Goal: Find contact information: Find contact information

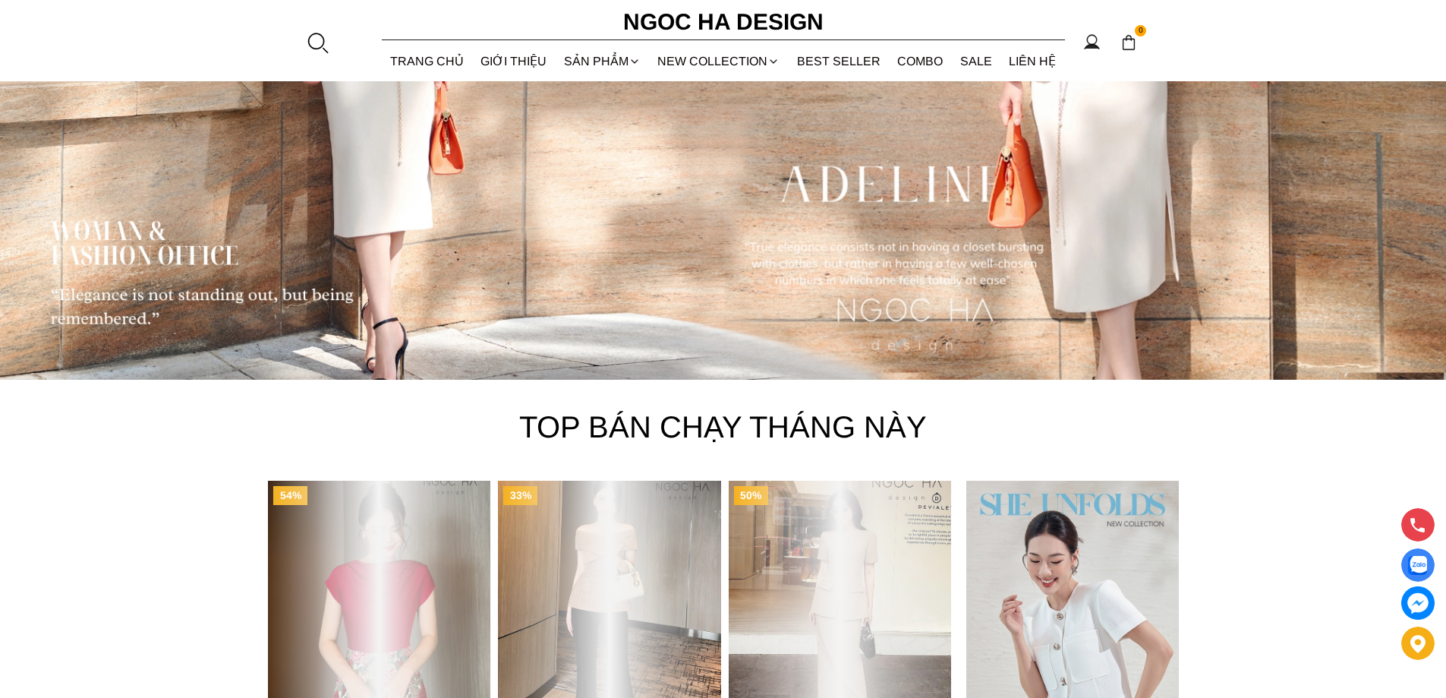
scroll to position [4501, 0]
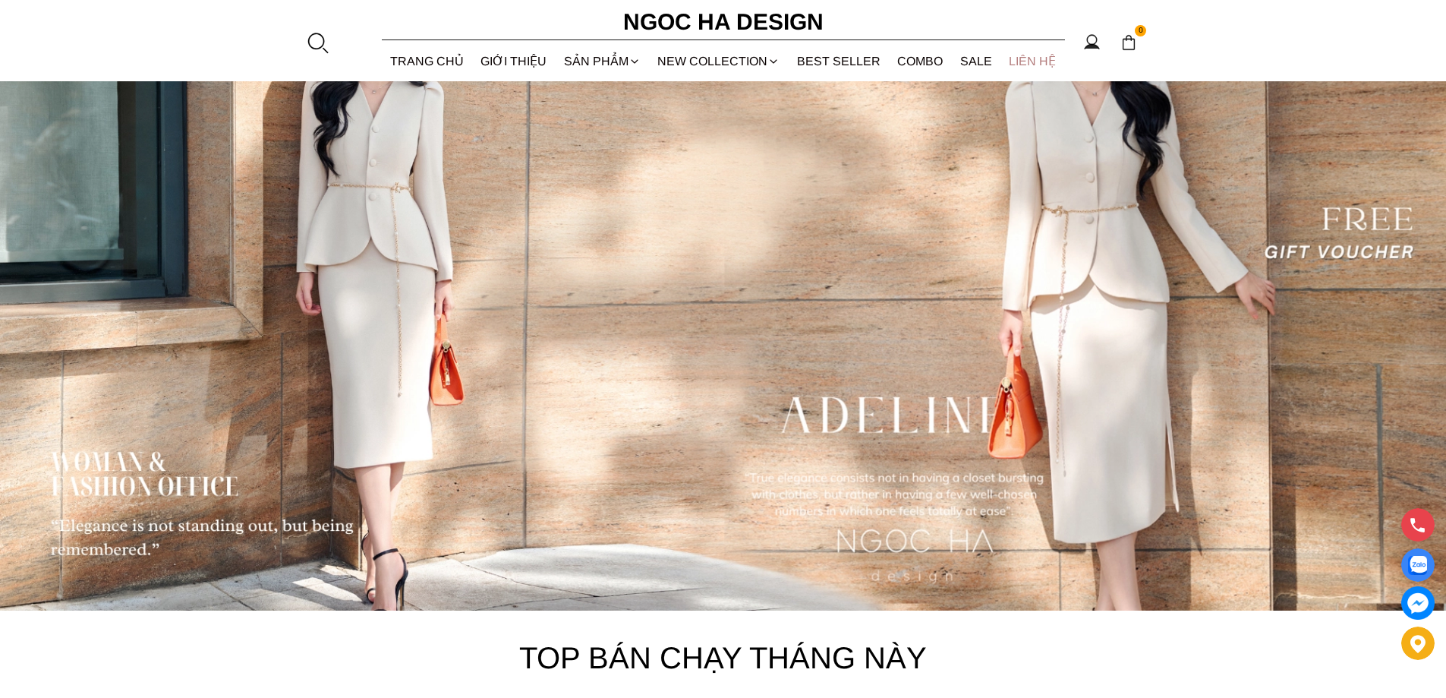
click at [1041, 57] on link "LIÊN HỆ" at bounding box center [1033, 61] width 65 height 40
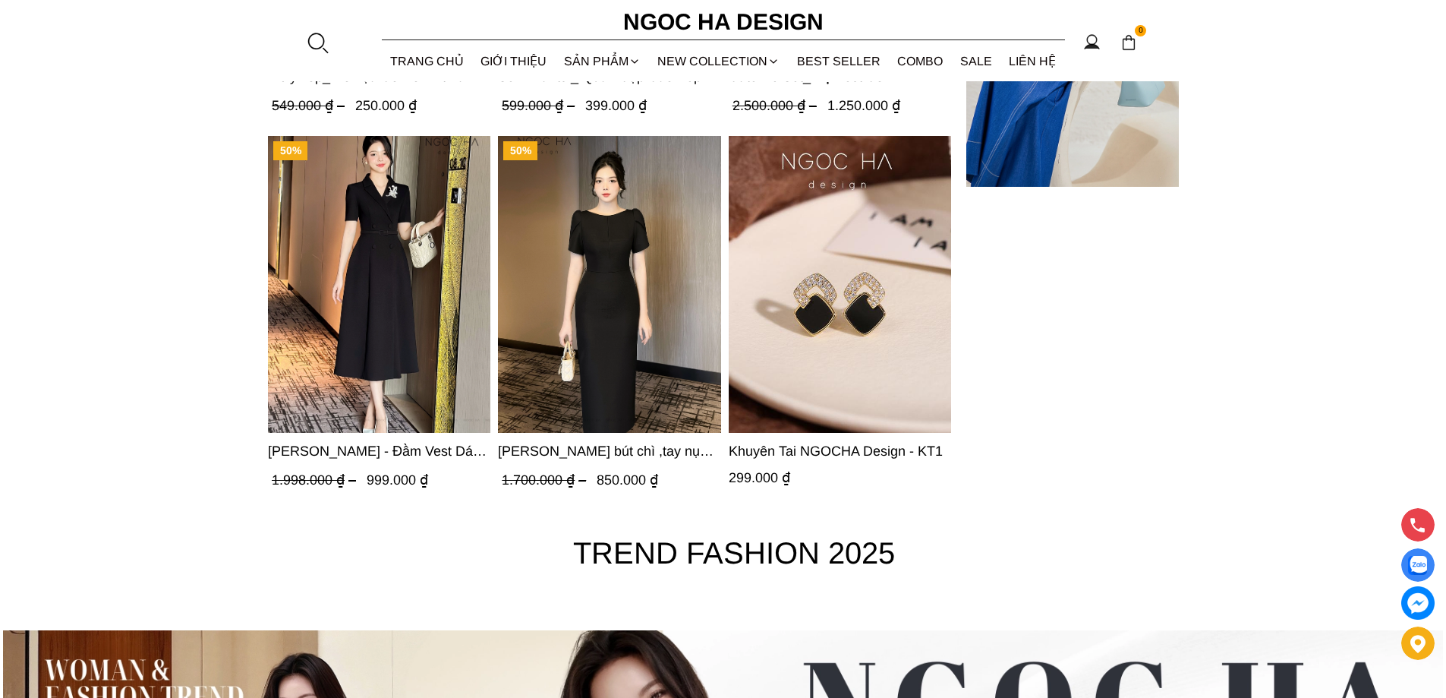
scroll to position [5134, 0]
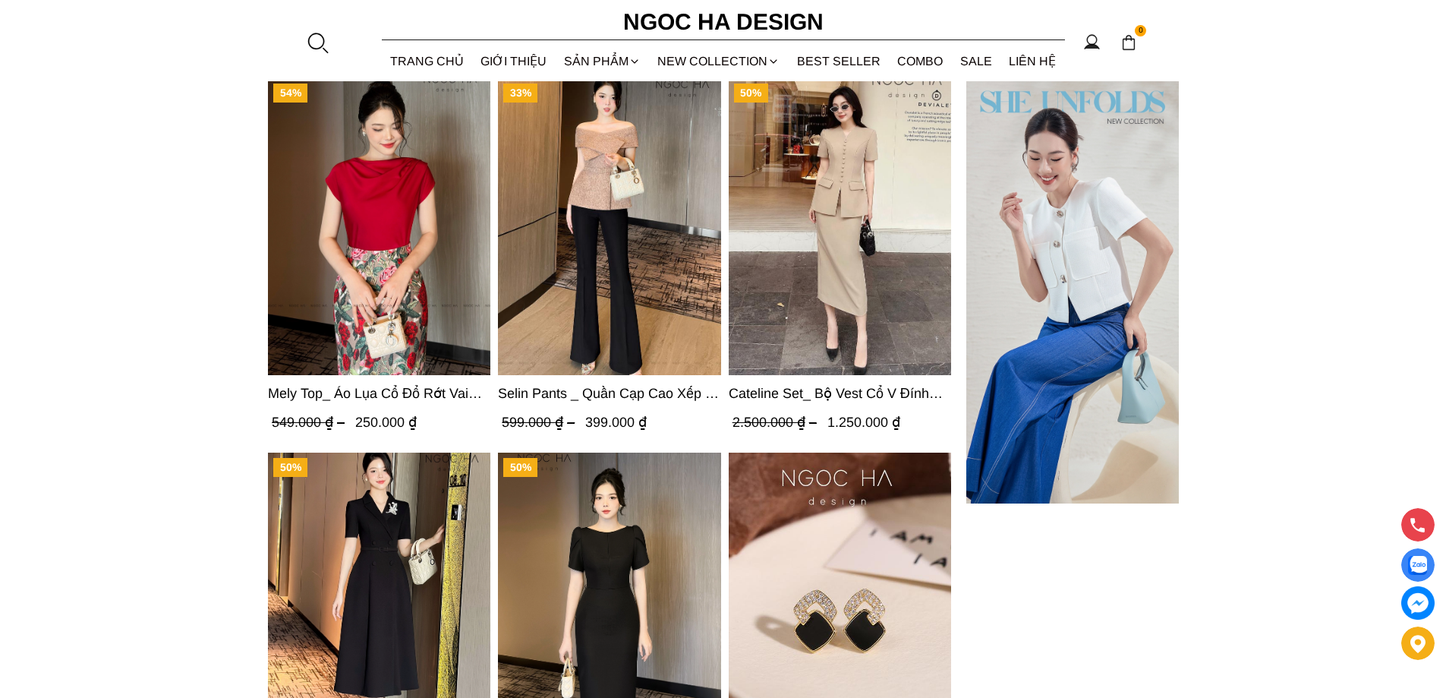
click at [610, 333] on img "Product image - Selin Pants _ Quần Cạp Cao Xếp Ly Giữa 2 màu Đen, Cam - Q007" at bounding box center [610, 226] width 222 height 297
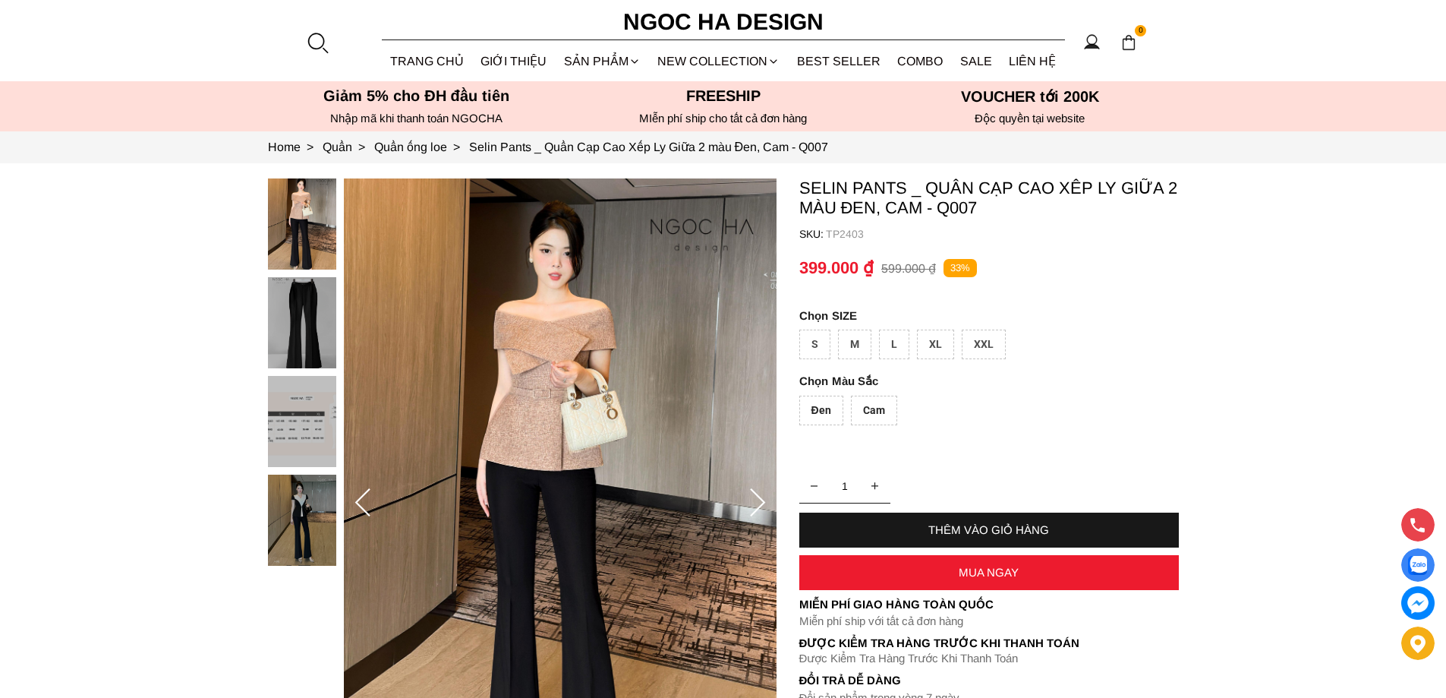
click at [314, 292] on img at bounding box center [302, 322] width 68 height 91
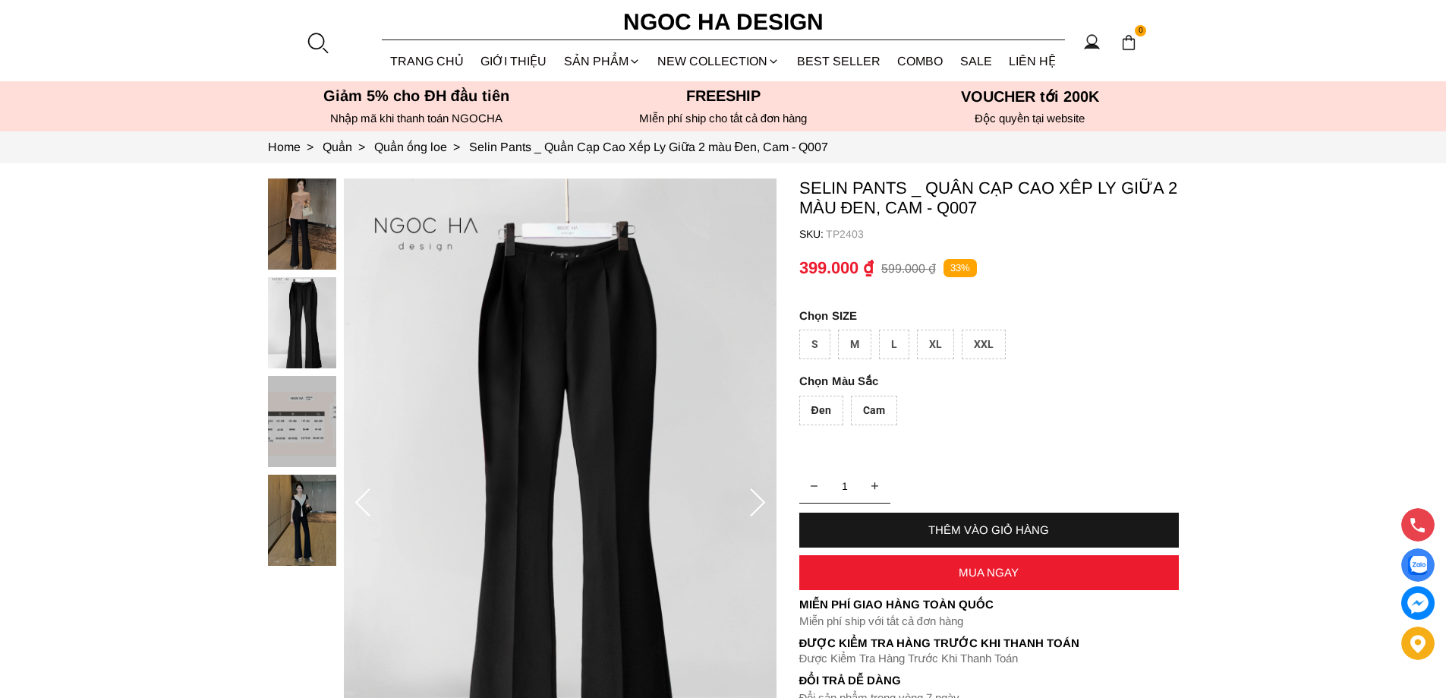
click at [574, 271] on img at bounding box center [560, 502] width 433 height 649
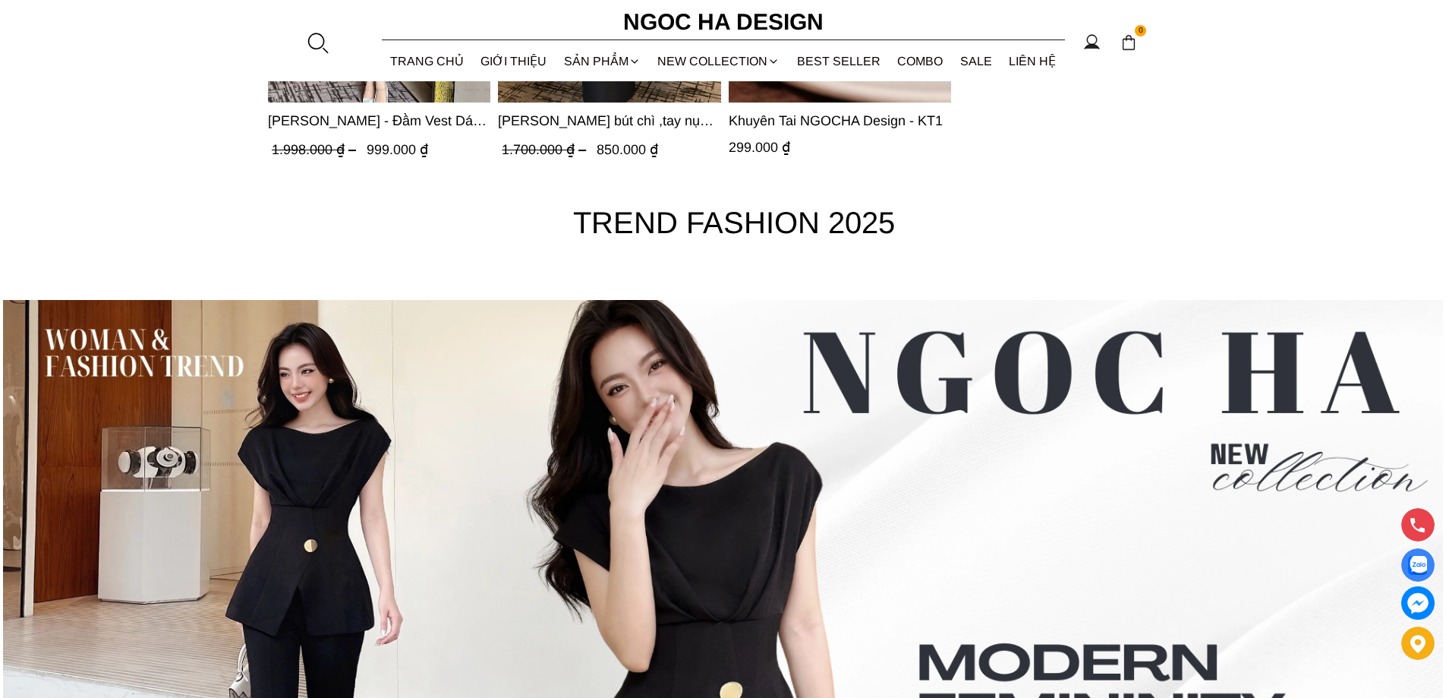
click at [725, 23] on h6 "Ngoc Ha Design" at bounding box center [724, 22] width 228 height 36
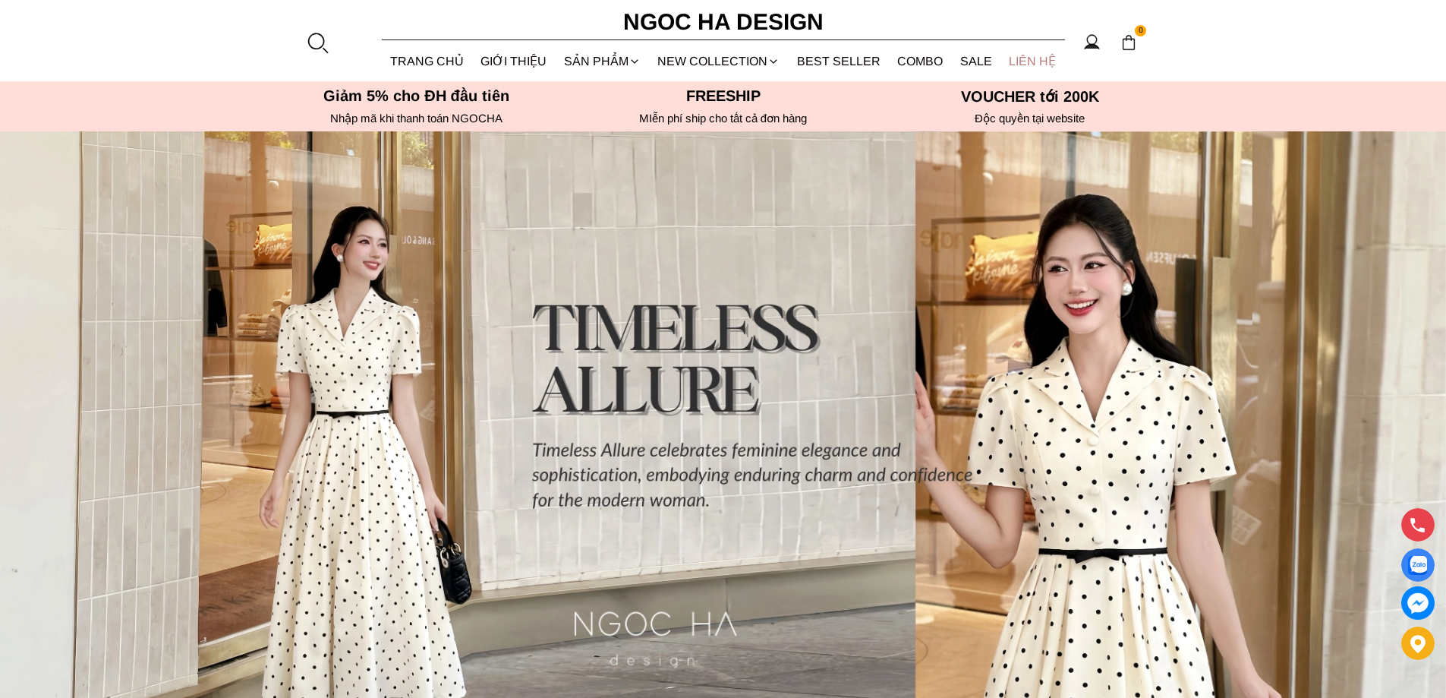
click at [1038, 60] on link "LIÊN HỆ" at bounding box center [1033, 61] width 65 height 40
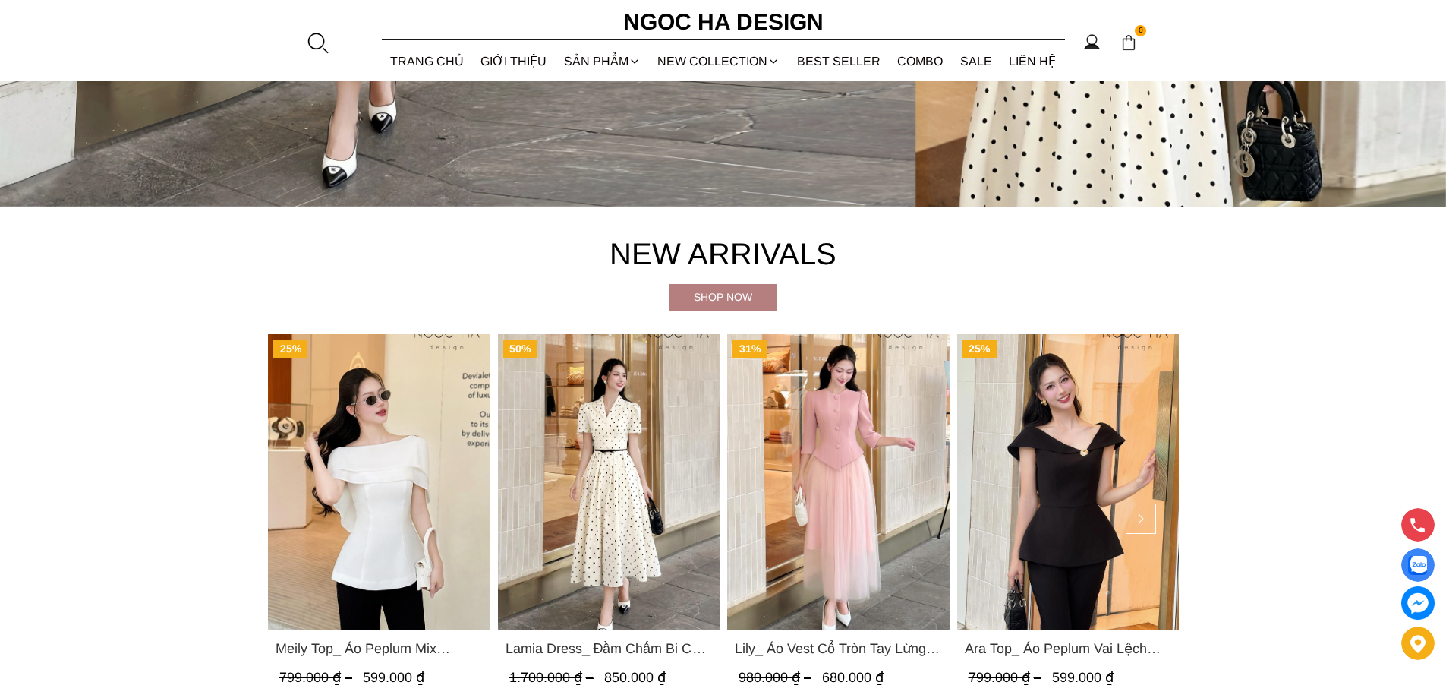
scroll to position [1012, 0]
